Goal: Task Accomplishment & Management: Use online tool/utility

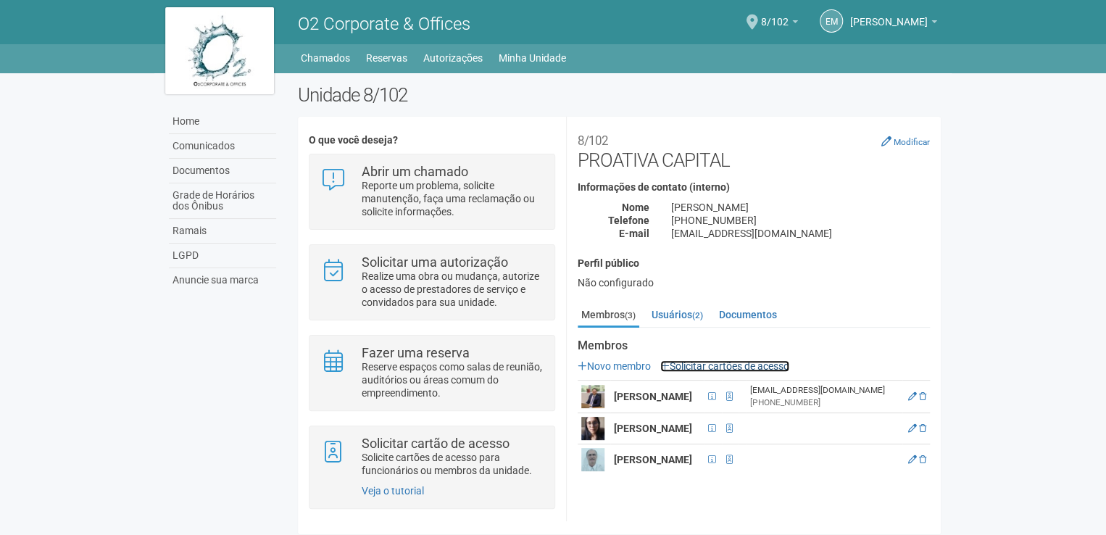
click at [759, 367] on link "Solicitar cartões de acesso" at bounding box center [724, 366] width 129 height 12
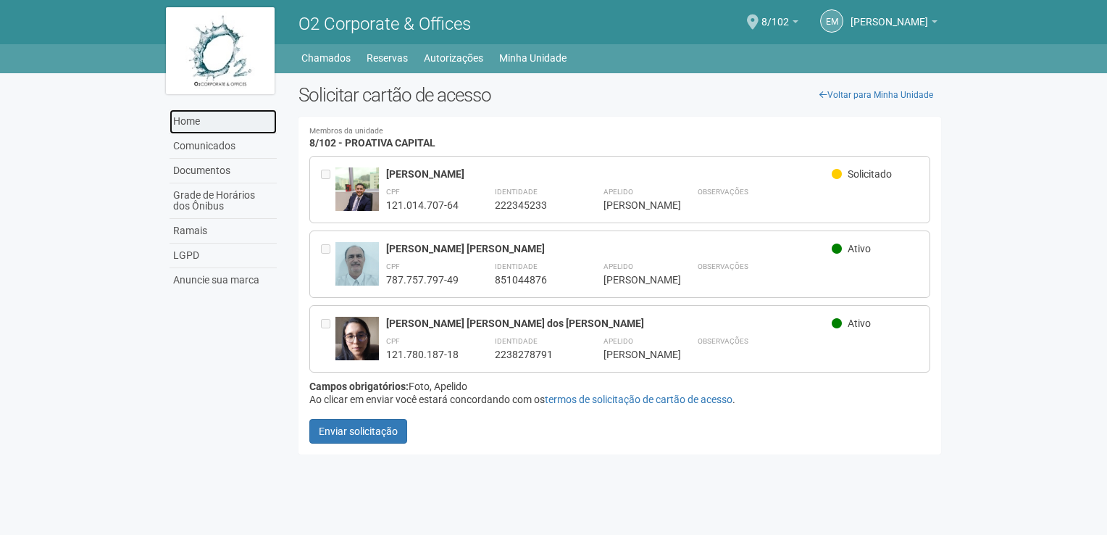
click at [214, 120] on link "Home" at bounding box center [223, 121] width 107 height 25
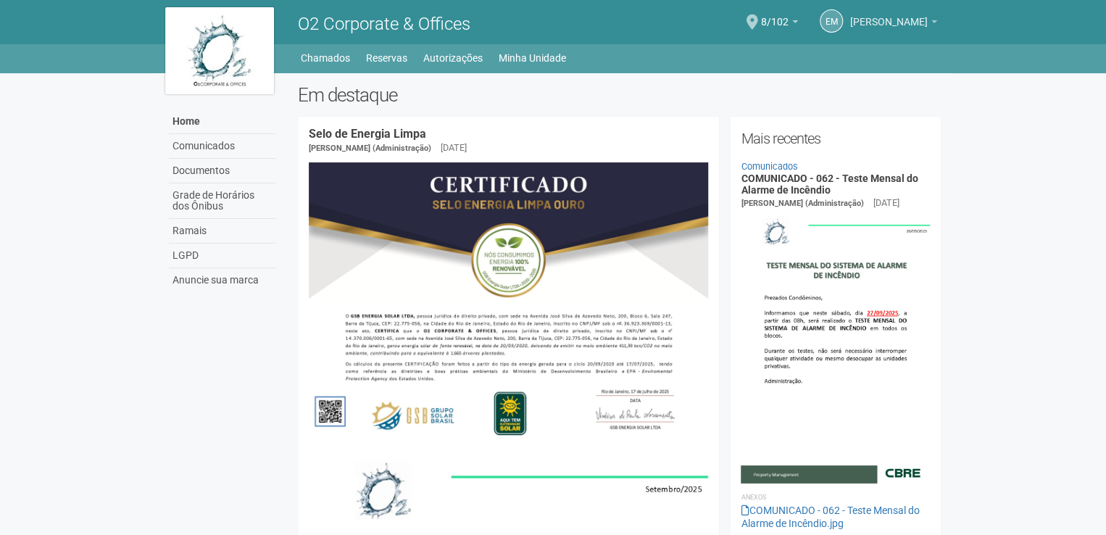
click at [927, 22] on link "[PERSON_NAME]" at bounding box center [893, 24] width 87 height 12
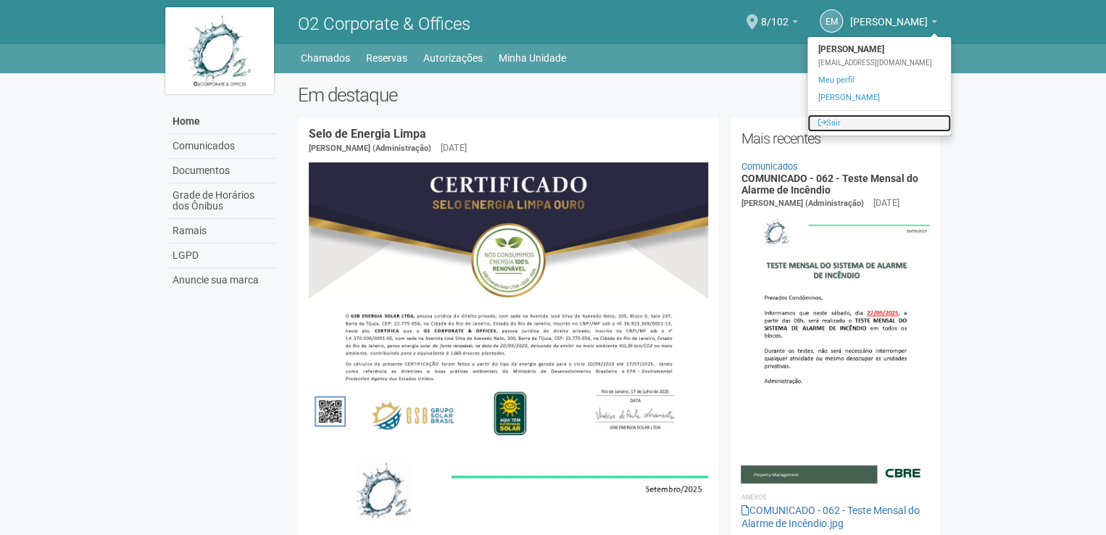
click at [828, 122] on link "Sair" at bounding box center [878, 122] width 143 height 17
